Goal: Use online tool/utility: Utilize a website feature to perform a specific function

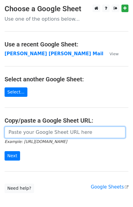
drag, startPoint x: 34, startPoint y: 137, endPoint x: 35, endPoint y: 133, distance: 4.1
click at [34, 137] on input "url" at bounding box center [65, 133] width 121 height 12
type input "[URL][DOMAIN_NAME]"
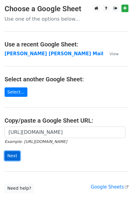
click at [13, 154] on input "Next" at bounding box center [13, 155] width 16 height 9
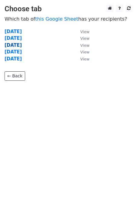
click at [19, 44] on strong "[DATE]" at bounding box center [13, 45] width 17 height 5
